Goal: Task Accomplishment & Management: Use online tool/utility

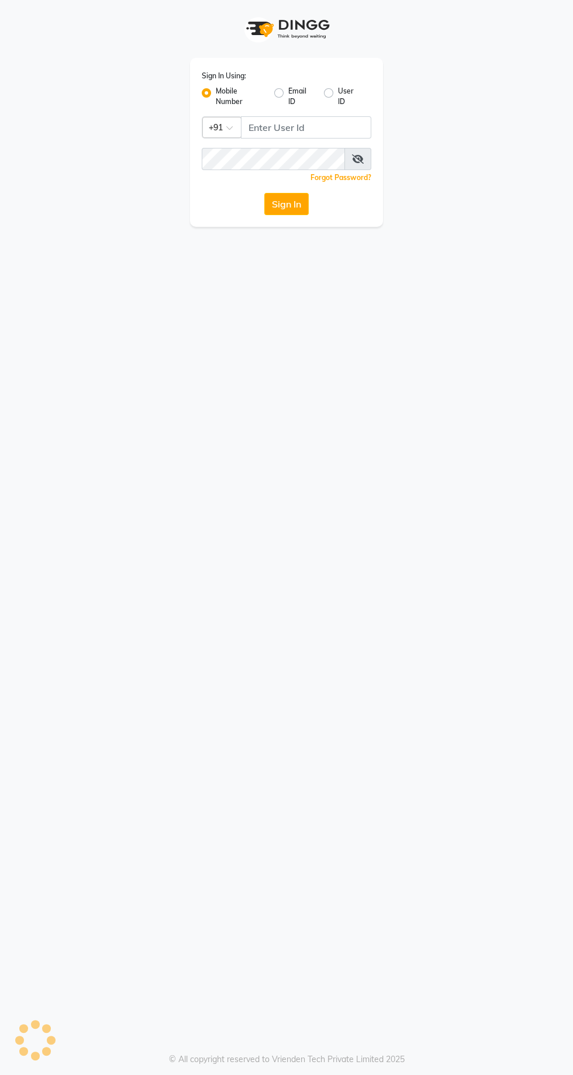
select select "service"
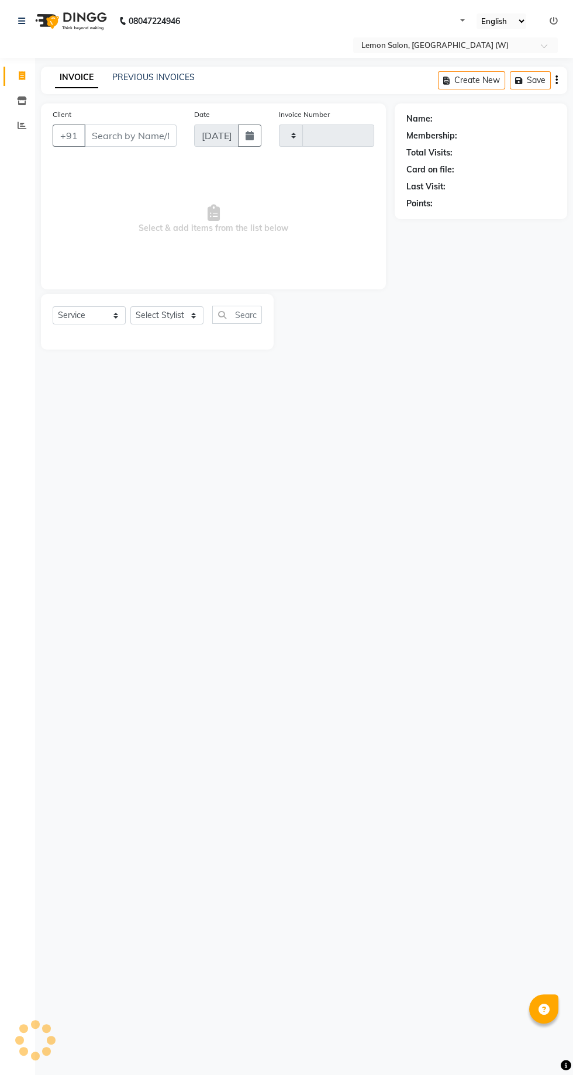
type input "1915"
select select "8053"
click at [22, 126] on icon at bounding box center [22, 125] width 9 height 9
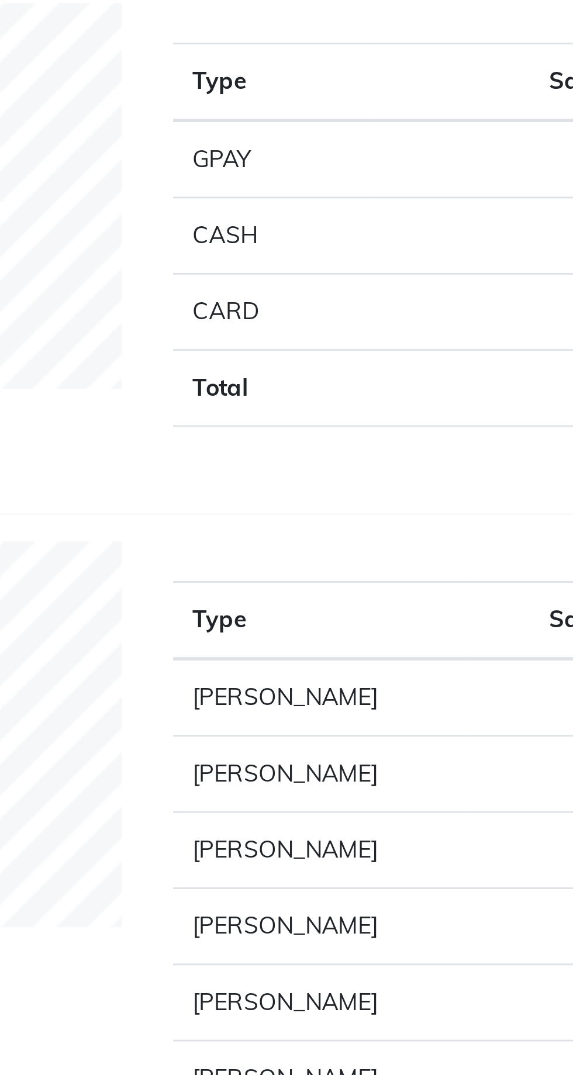
scroll to position [2, 0]
